Goal: Information Seeking & Learning: Find specific page/section

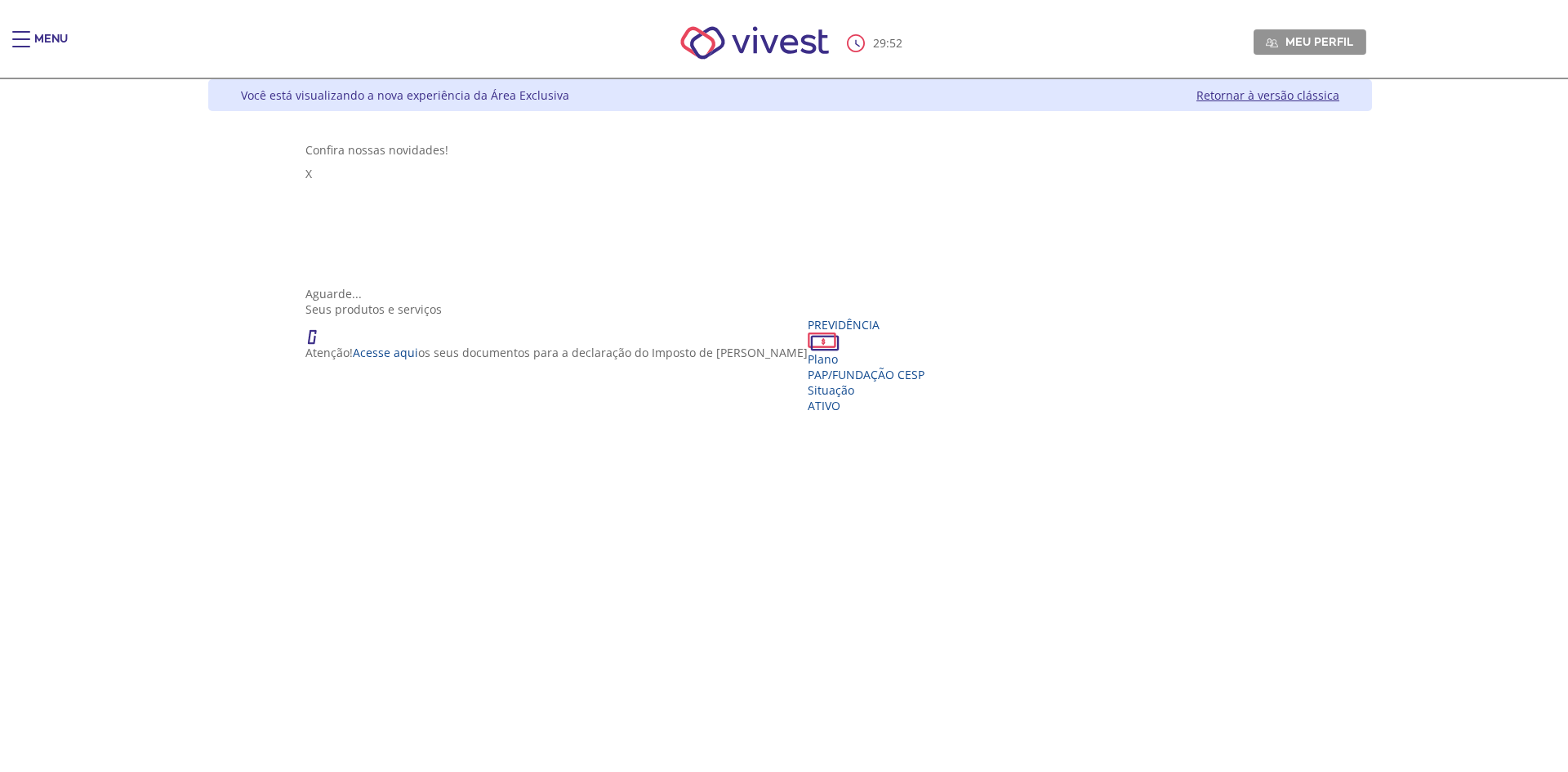
click at [1353, 35] on span "Meu perfil" at bounding box center [1319, 42] width 67 height 15
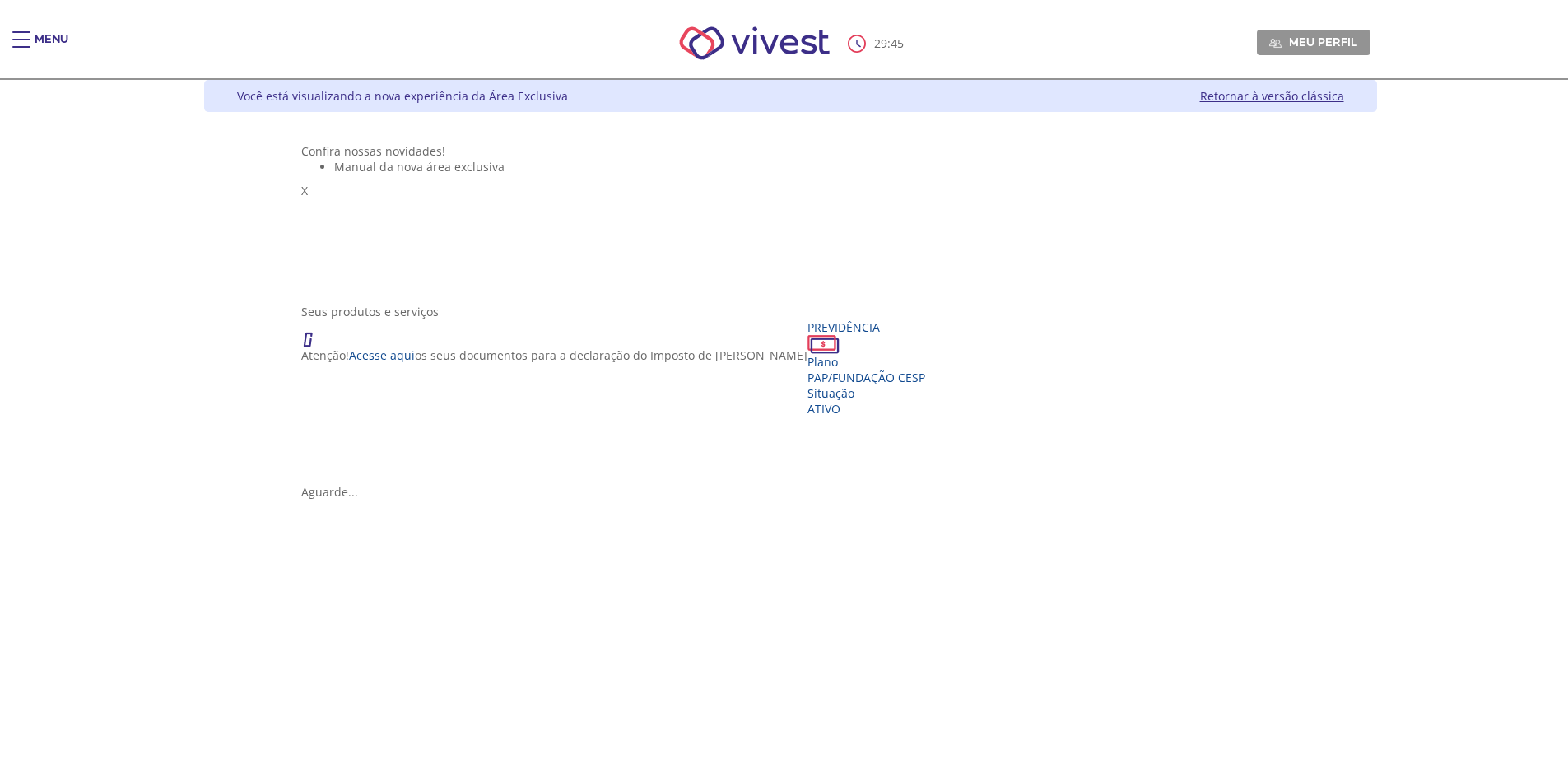
click at [18, 44] on div "Main header" at bounding box center [21, 48] width 18 height 33
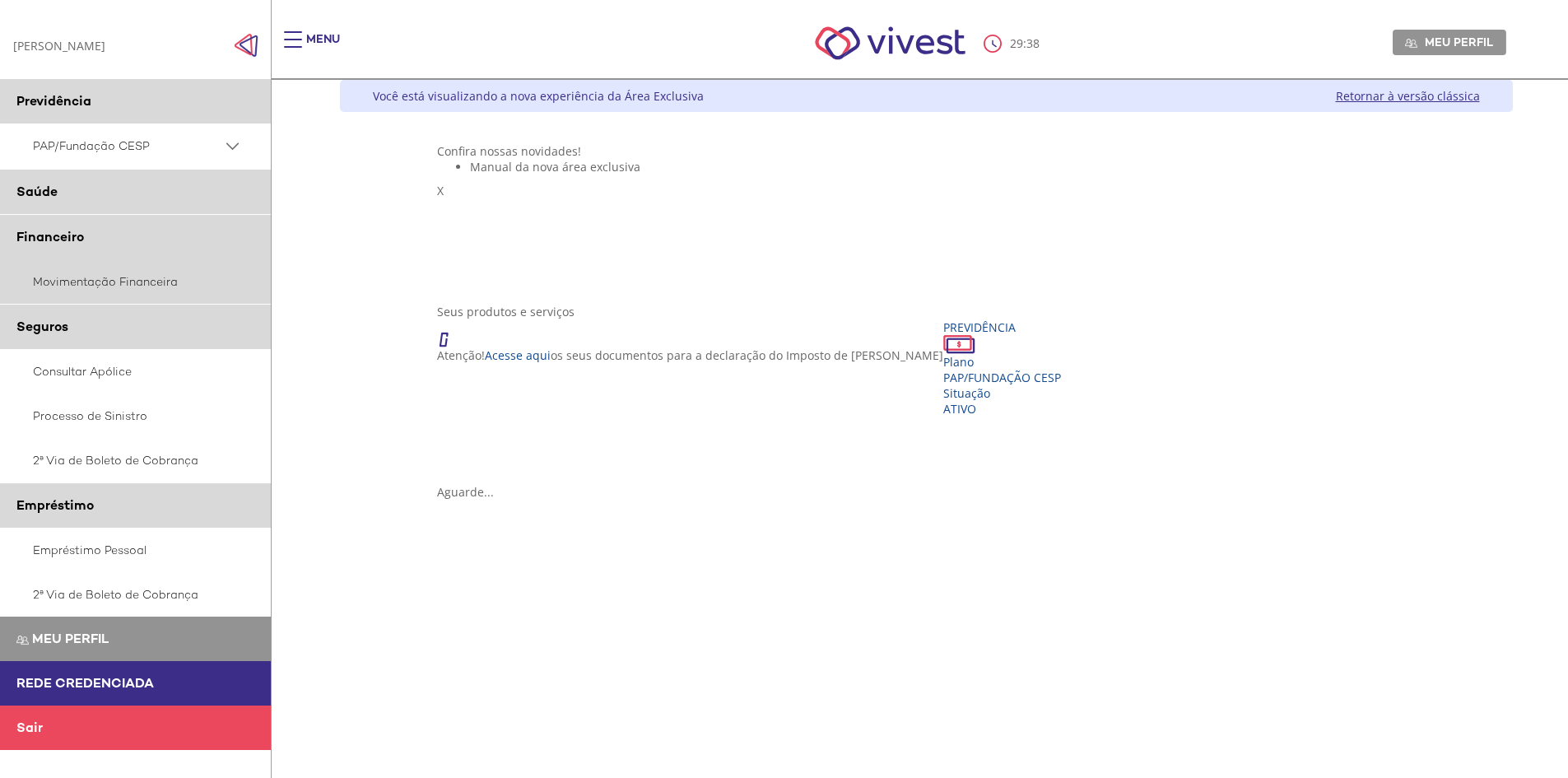
click at [72, 277] on link "Movimentação Financeira" at bounding box center [135, 281] width 271 height 44
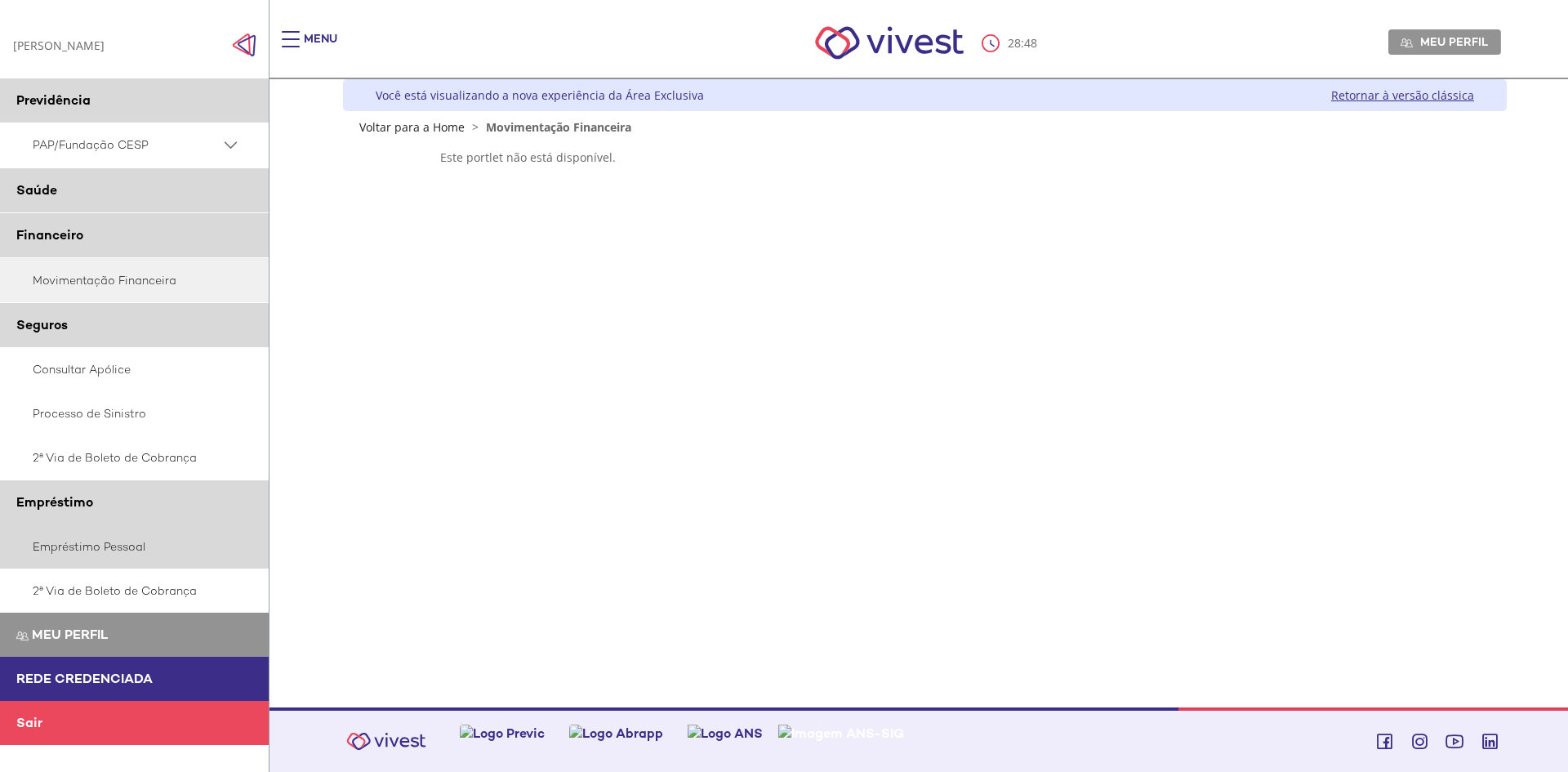
click at [80, 546] on link "Empréstimo Pessoal" at bounding box center [134, 546] width 269 height 44
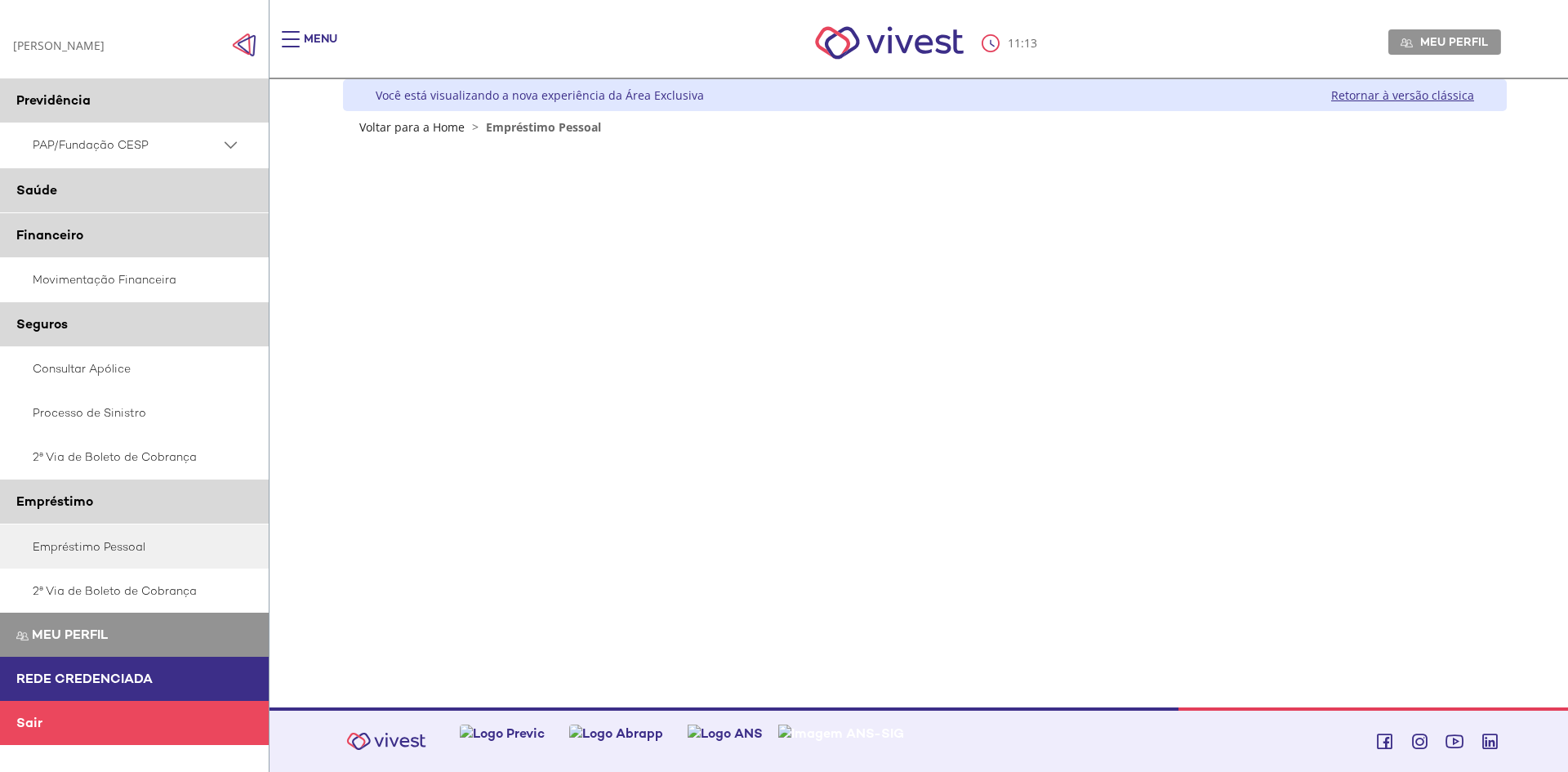
click at [231, 136] on PSAP_dropdown_icon at bounding box center [231, 145] width 21 height 21
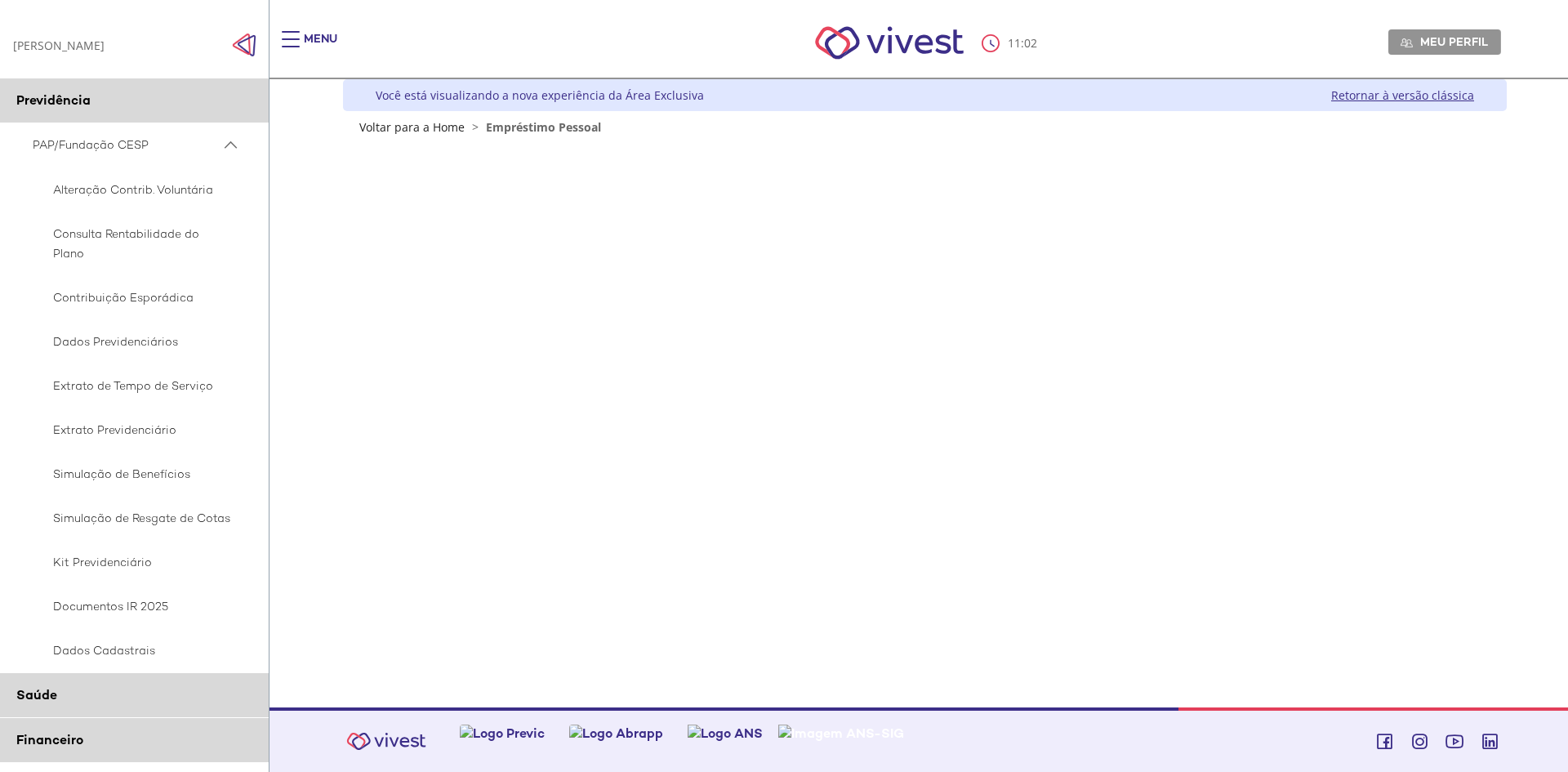
scroll to position [164, 0]
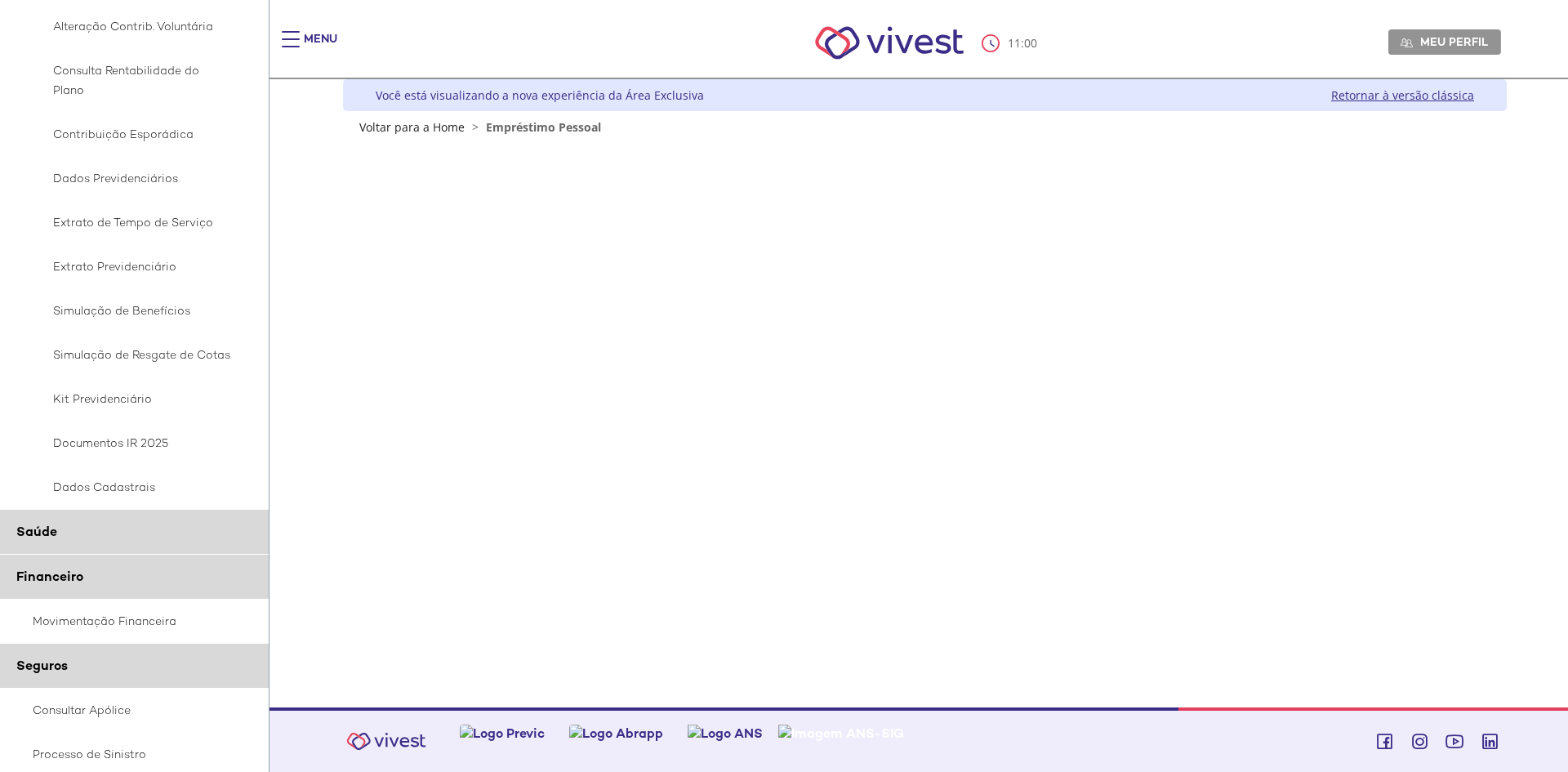
click at [35, 534] on span "Saúde" at bounding box center [36, 531] width 41 height 17
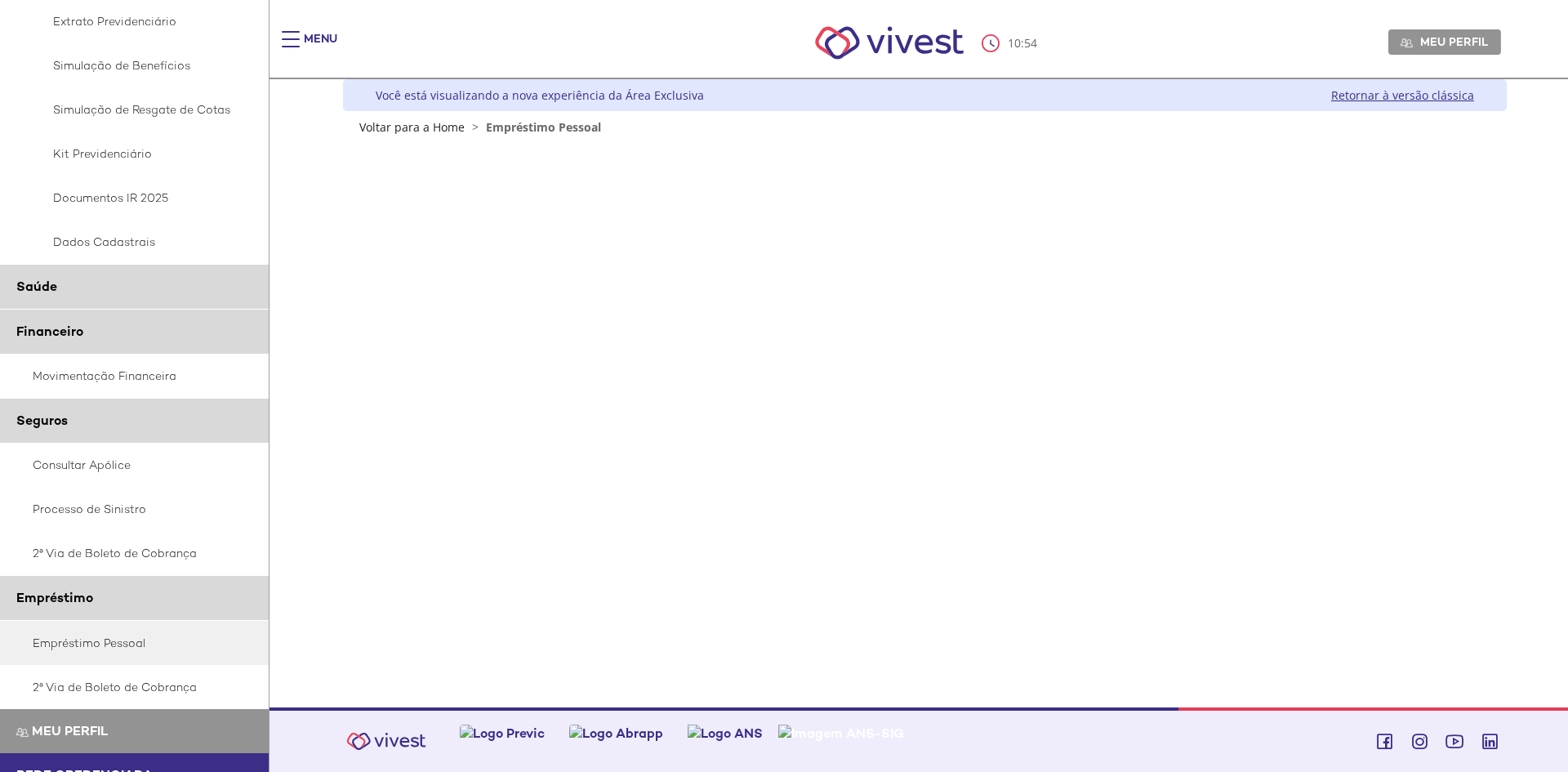
scroll to position [478, 0]
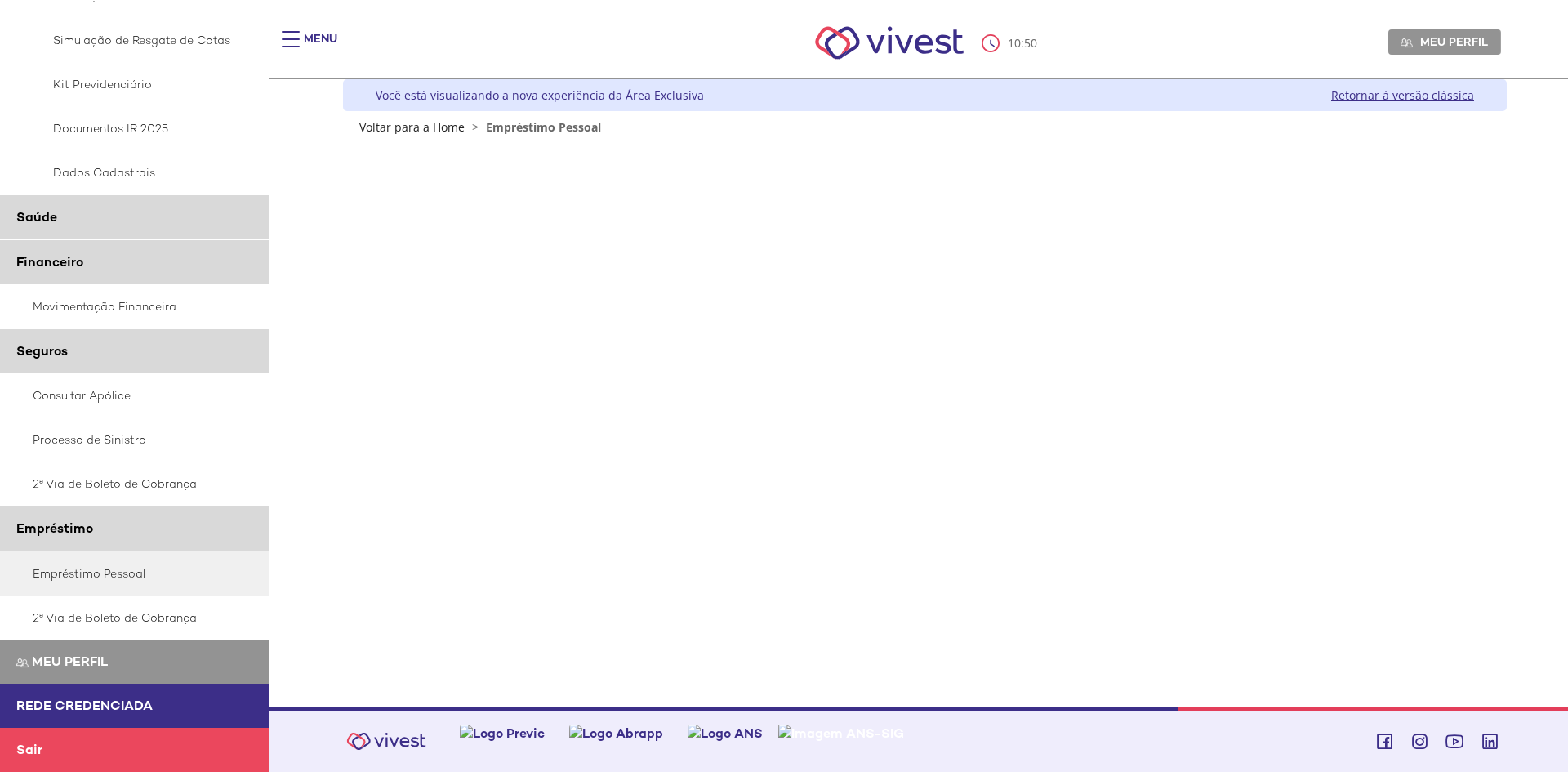
click at [50, 707] on span "Rede Credenciada" at bounding box center [85, 705] width 137 height 17
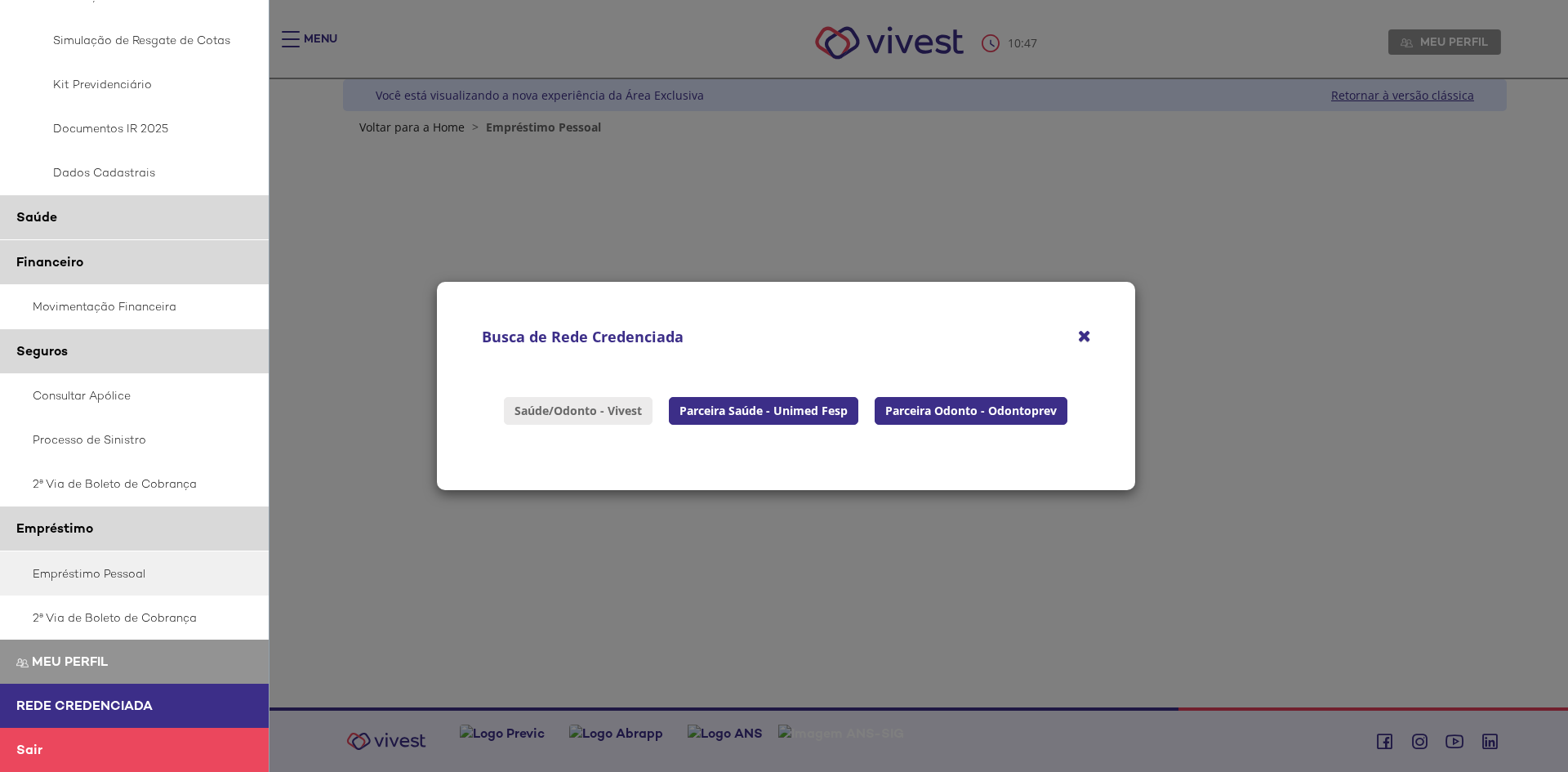
click at [587, 412] on link "Saúde/Odonto - Vivest" at bounding box center [578, 411] width 149 height 28
